Goal: Navigation & Orientation: Find specific page/section

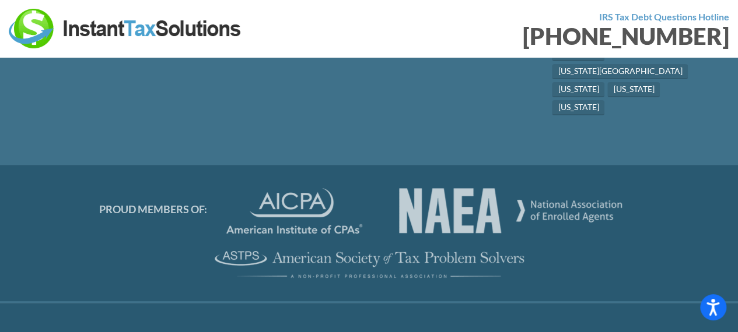
scroll to position [6627, 0]
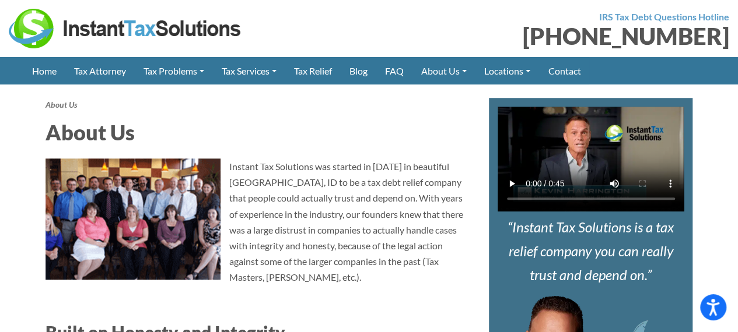
scroll to position [434, 0]
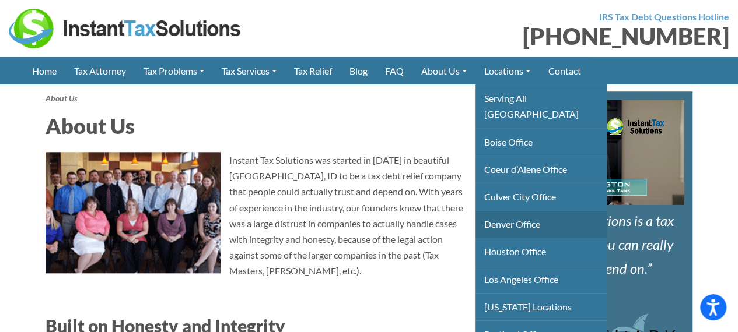
click at [528, 211] on link "Denver Office" at bounding box center [540, 224] width 131 height 27
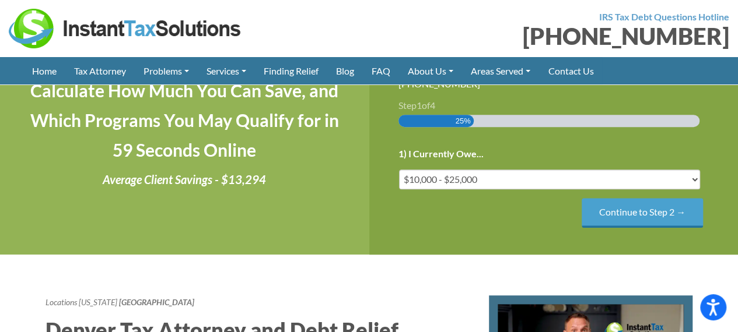
scroll to position [581, 0]
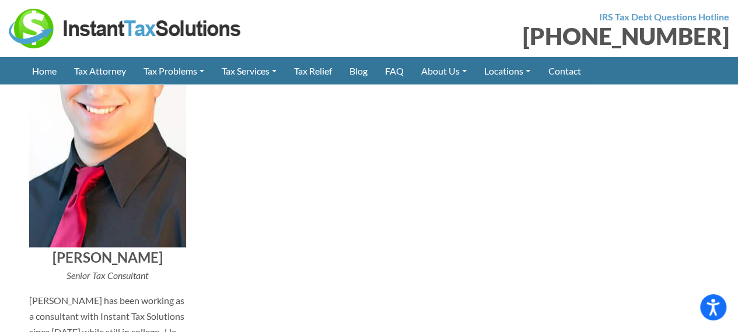
scroll to position [5295, 0]
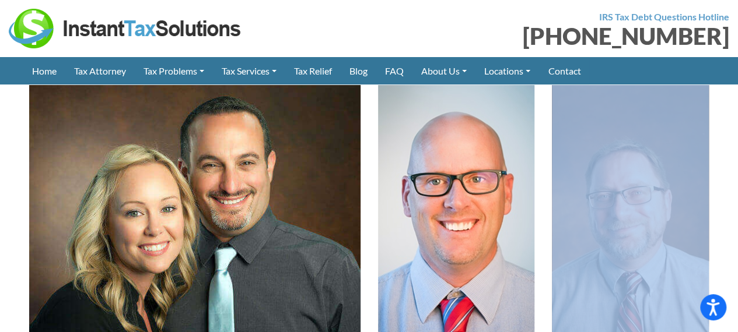
scroll to position [314, 0]
